Goal: Check status: Check status

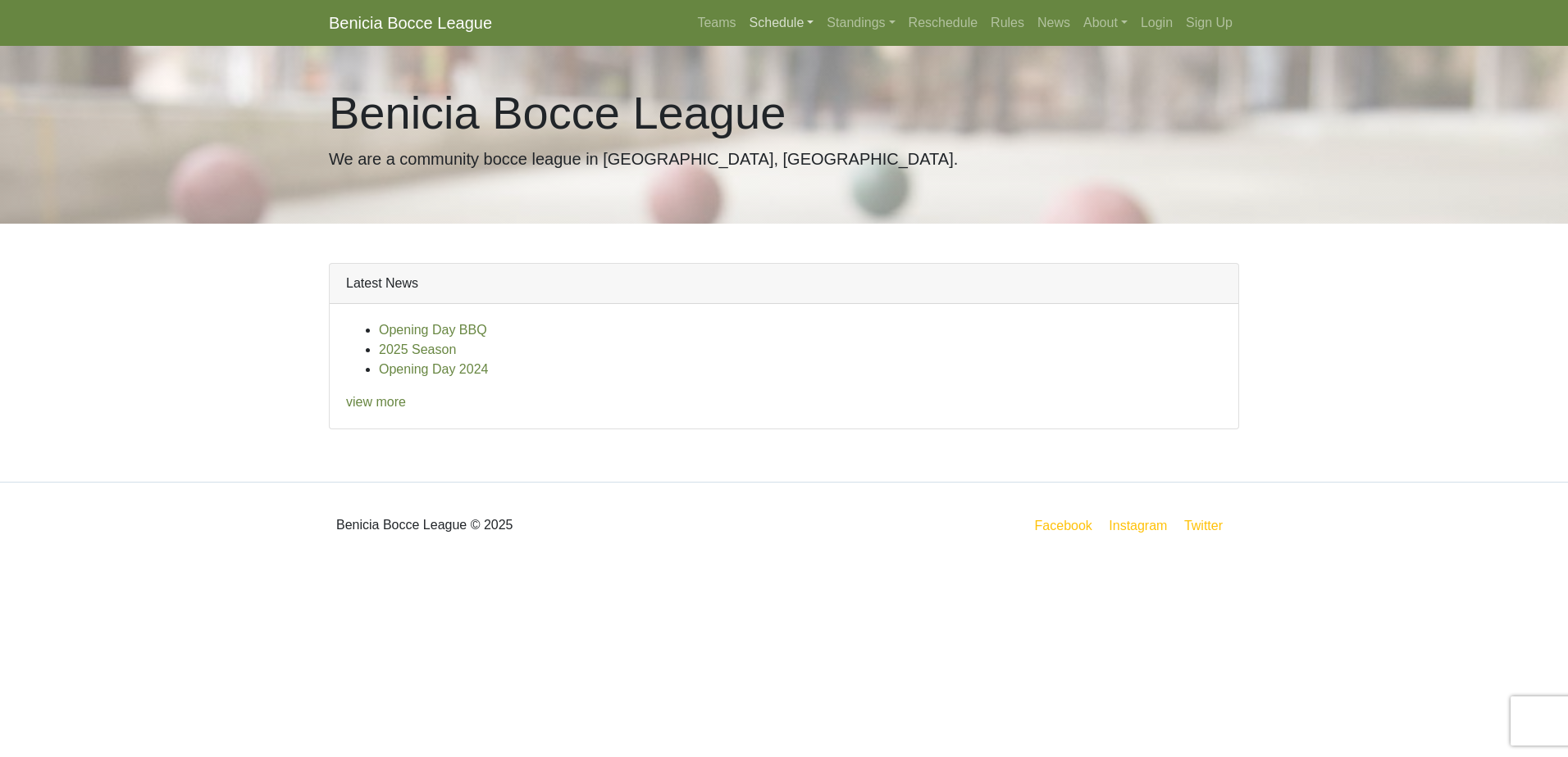
click at [780, 19] on link "Schedule" at bounding box center [781, 23] width 78 height 32
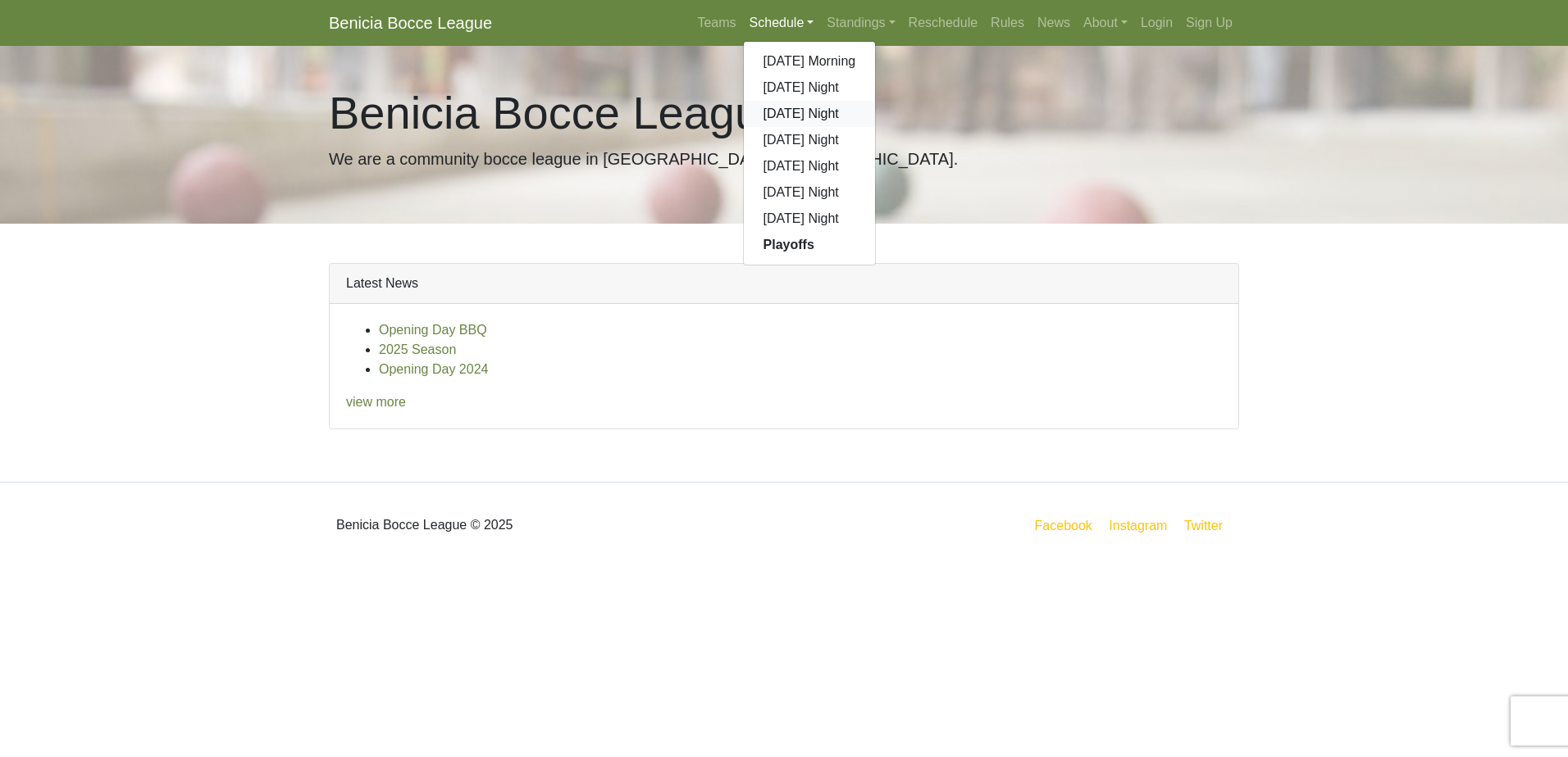
click at [807, 117] on link "[DATE] Night" at bounding box center [810, 113] width 132 height 27
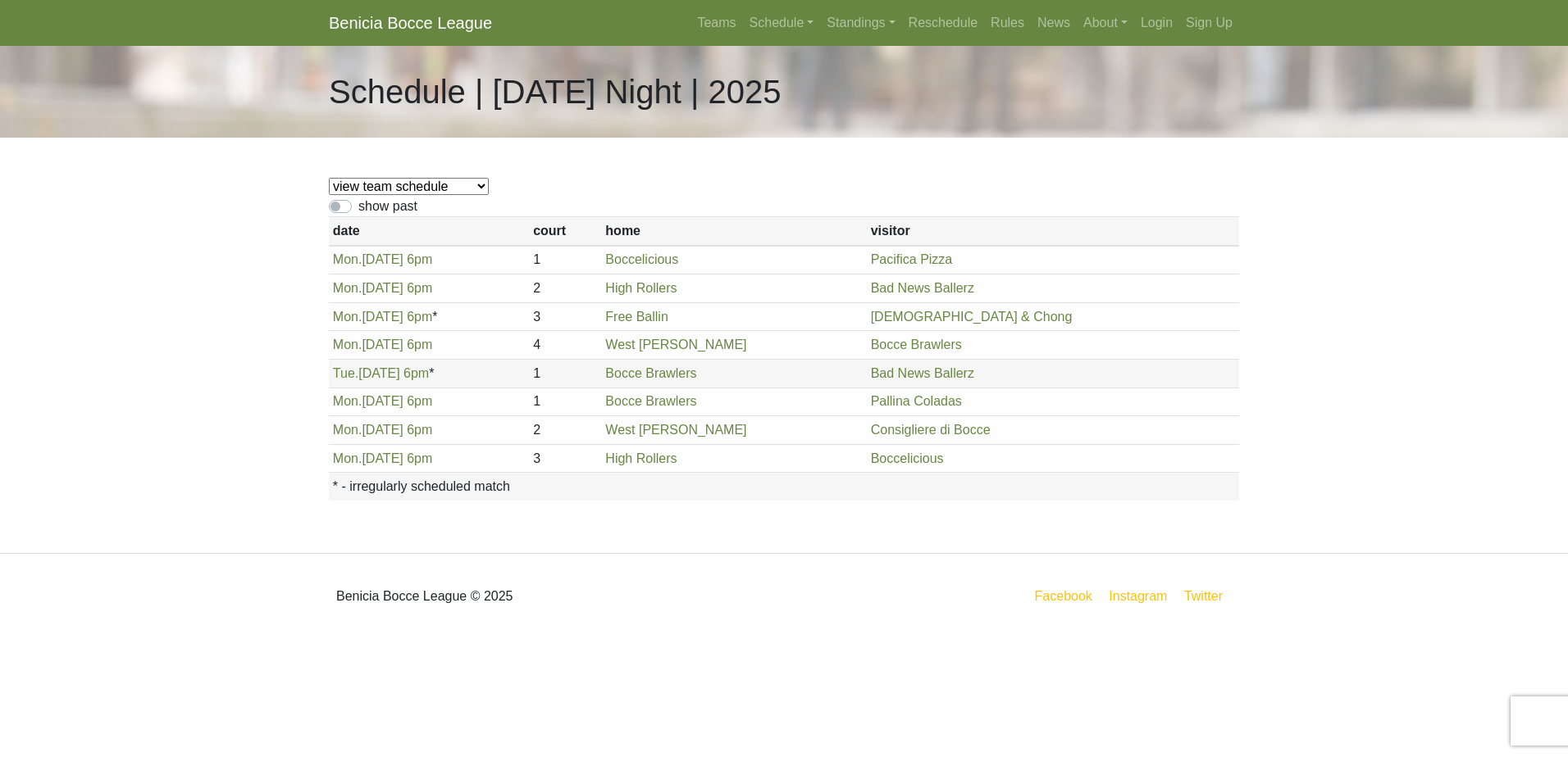
click at [458, 189] on select "view team schedule Pallina Coladas Bocce Brawlers Boccelicious West [PERSON_NAM…" at bounding box center [409, 186] width 160 height 17
select select "1861"
click at [329, 178] on select "view team schedule Pallina Coladas Bocce Brawlers Boccelicious West [PERSON_NAM…" at bounding box center [409, 186] width 160 height 17
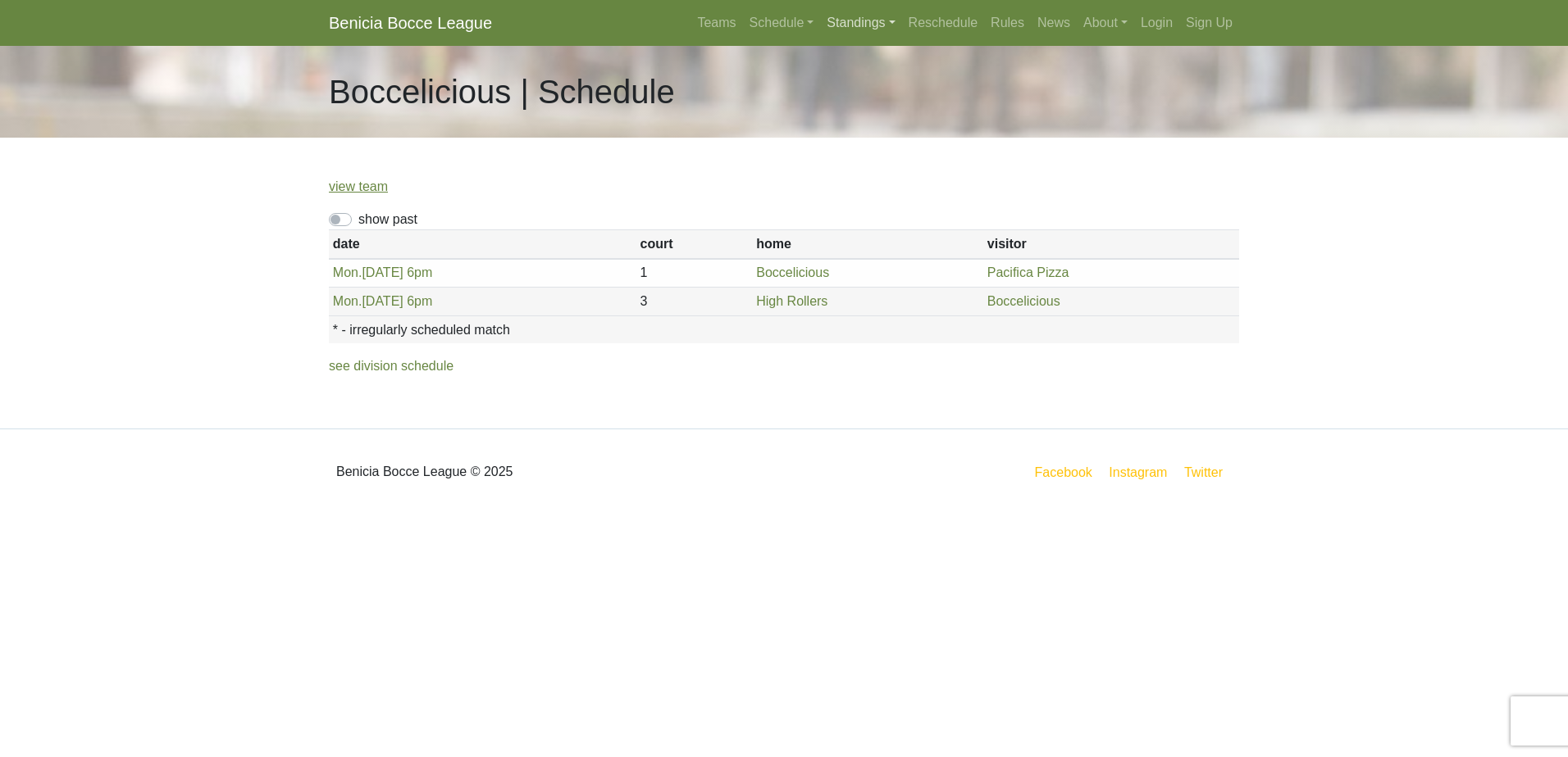
click at [871, 22] on link "Standings" at bounding box center [861, 23] width 81 height 32
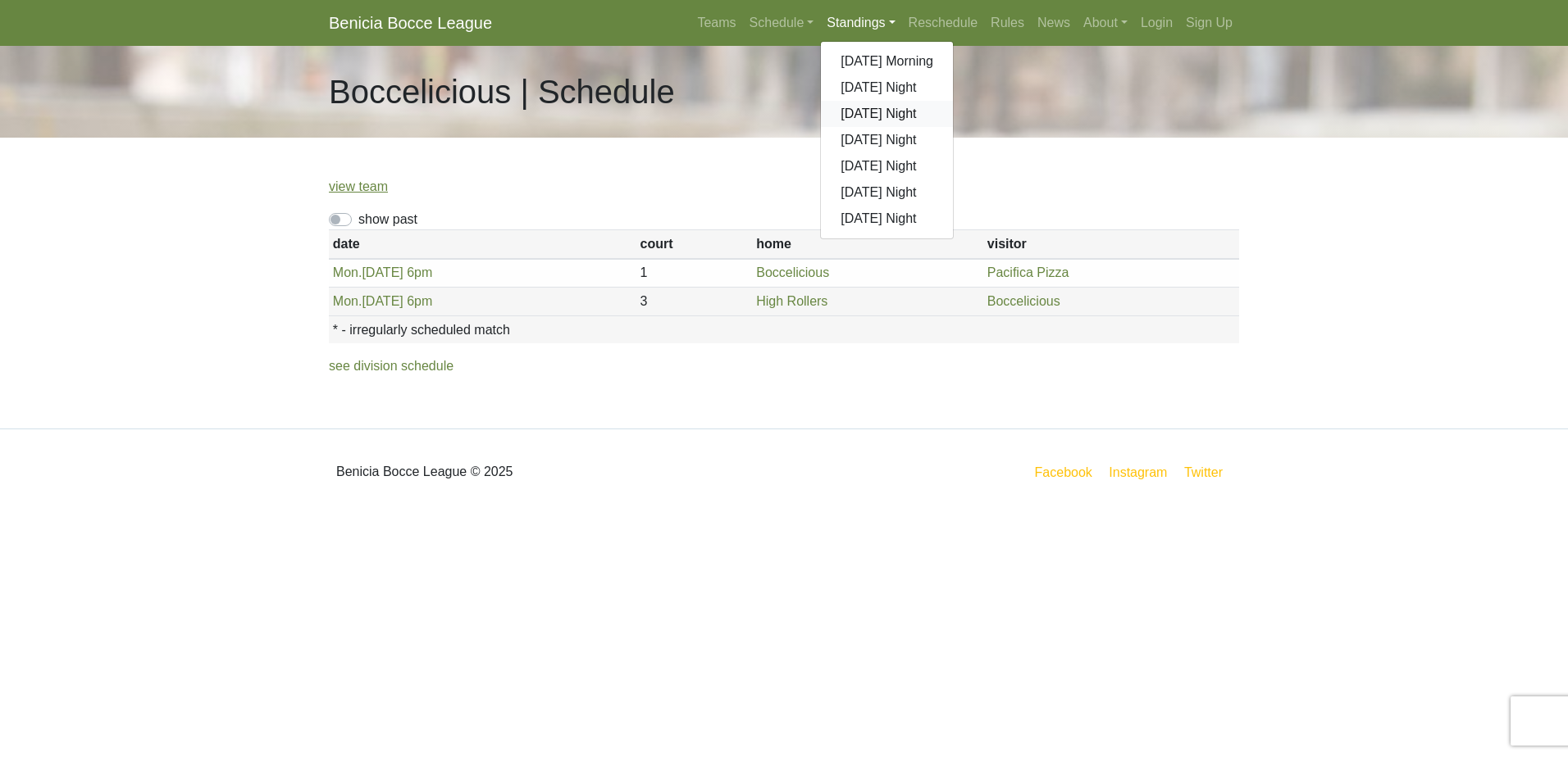
click at [891, 114] on link "[DATE] Night" at bounding box center [886, 113] width 132 height 27
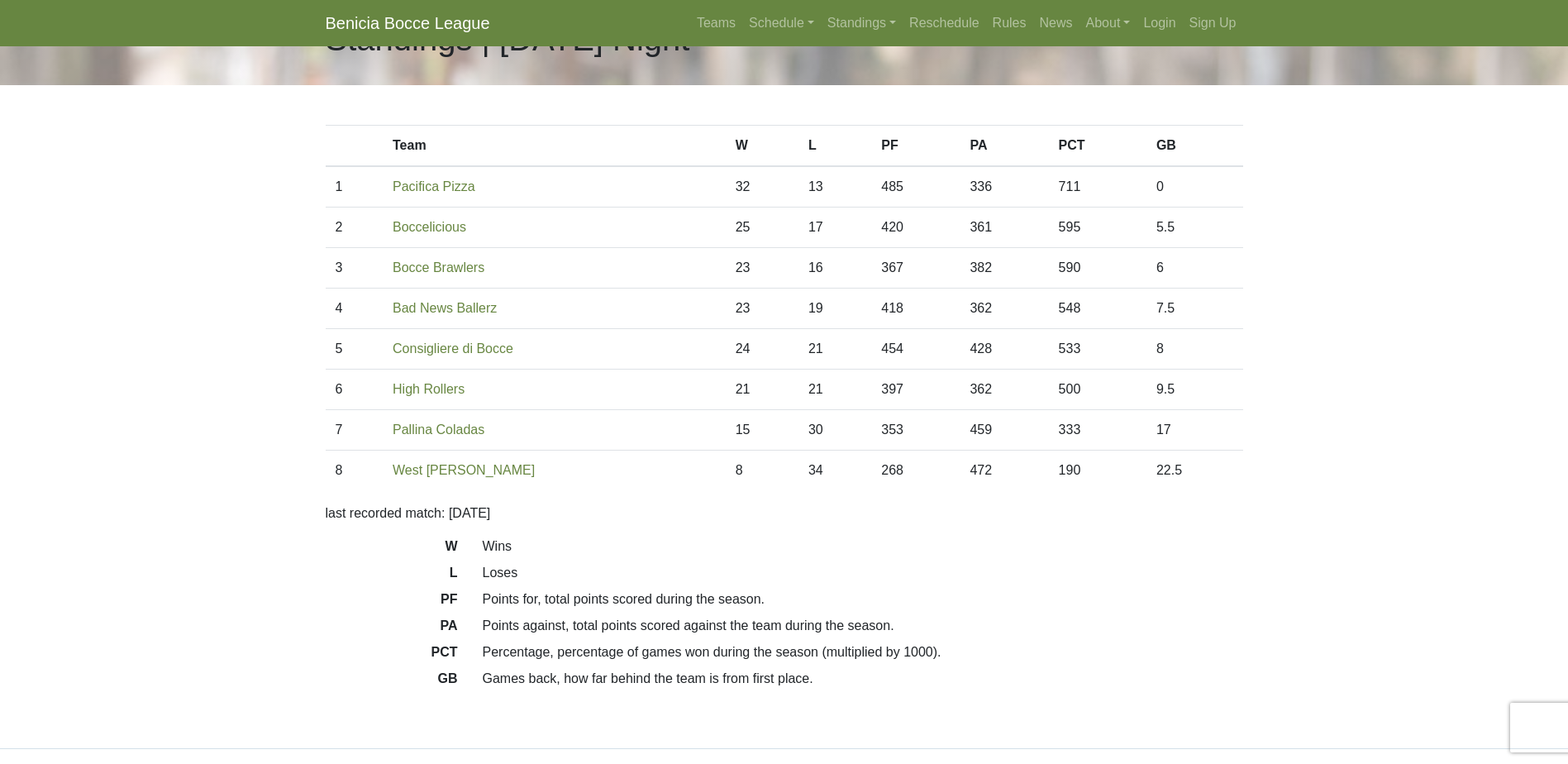
scroll to position [125, 0]
